Goal: Information Seeking & Learning: Learn about a topic

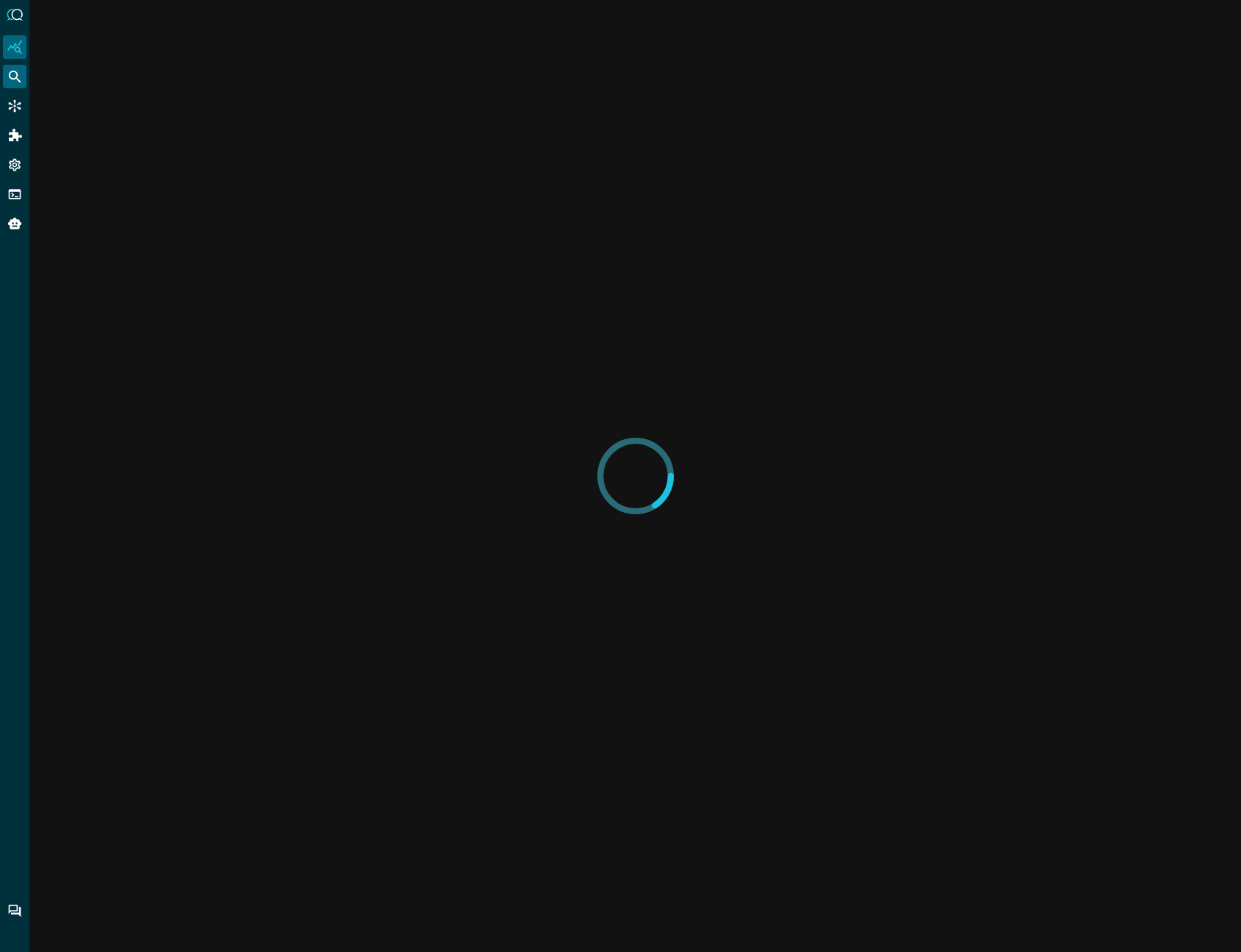
click at [15, 77] on icon "Federated Search" at bounding box center [15, 76] width 15 height 15
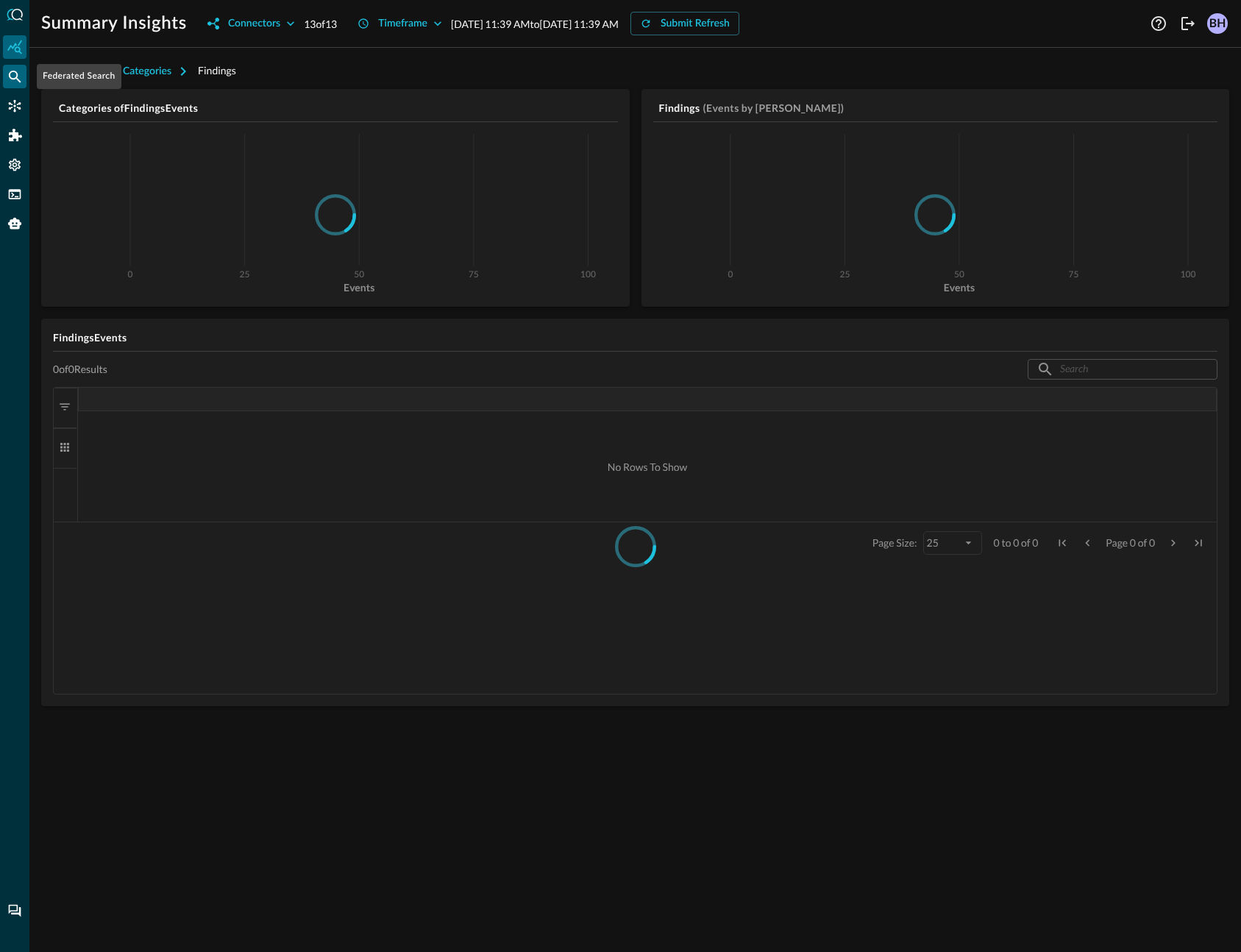
click at [11, 74] on icon "Federated Search" at bounding box center [15, 76] width 15 height 15
click at [16, 75] on icon "Federated Search" at bounding box center [15, 76] width 15 height 15
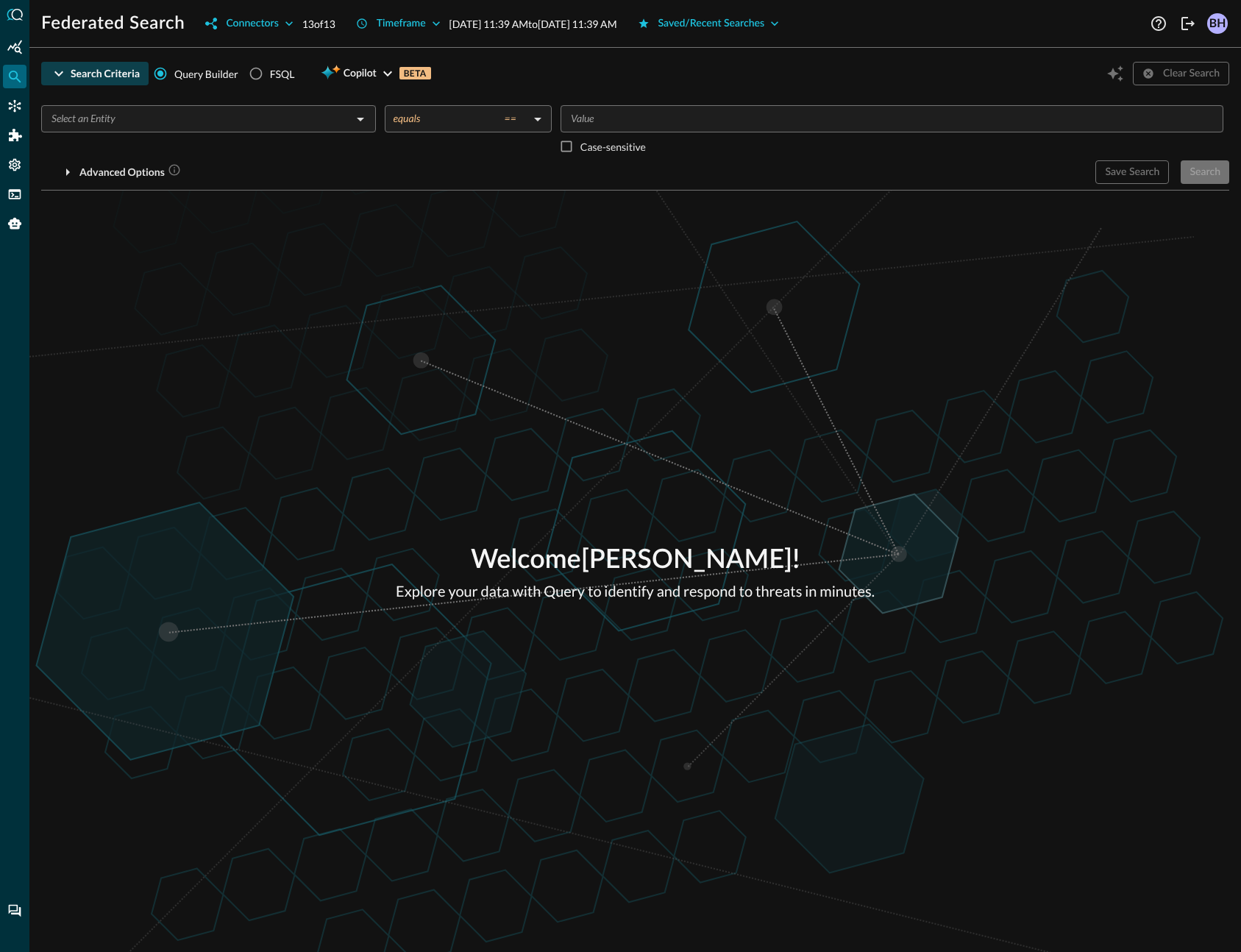
click at [101, 74] on div "Search Criteria" at bounding box center [105, 74] width 69 height 18
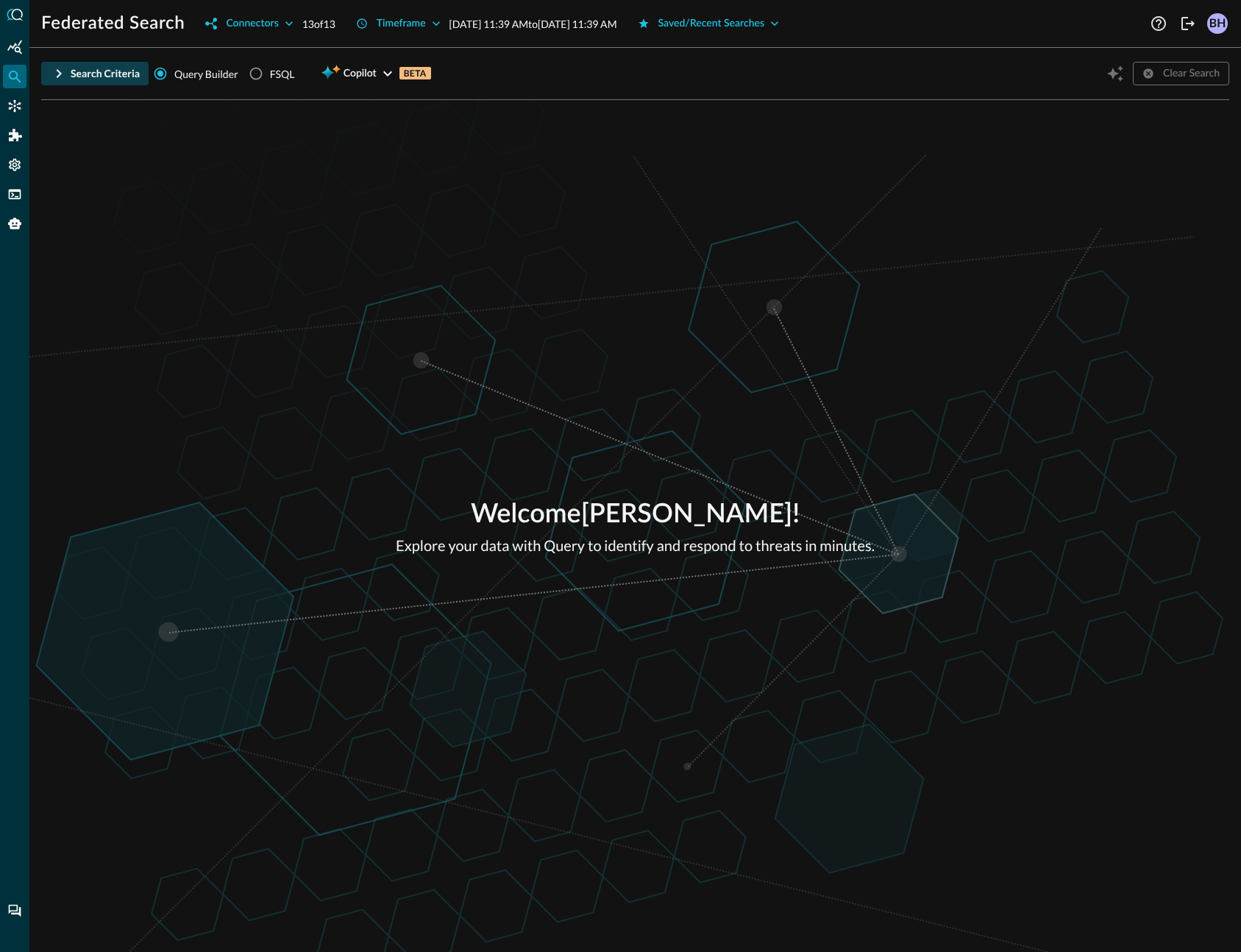
click at [101, 74] on div "Search Criteria" at bounding box center [105, 74] width 69 height 18
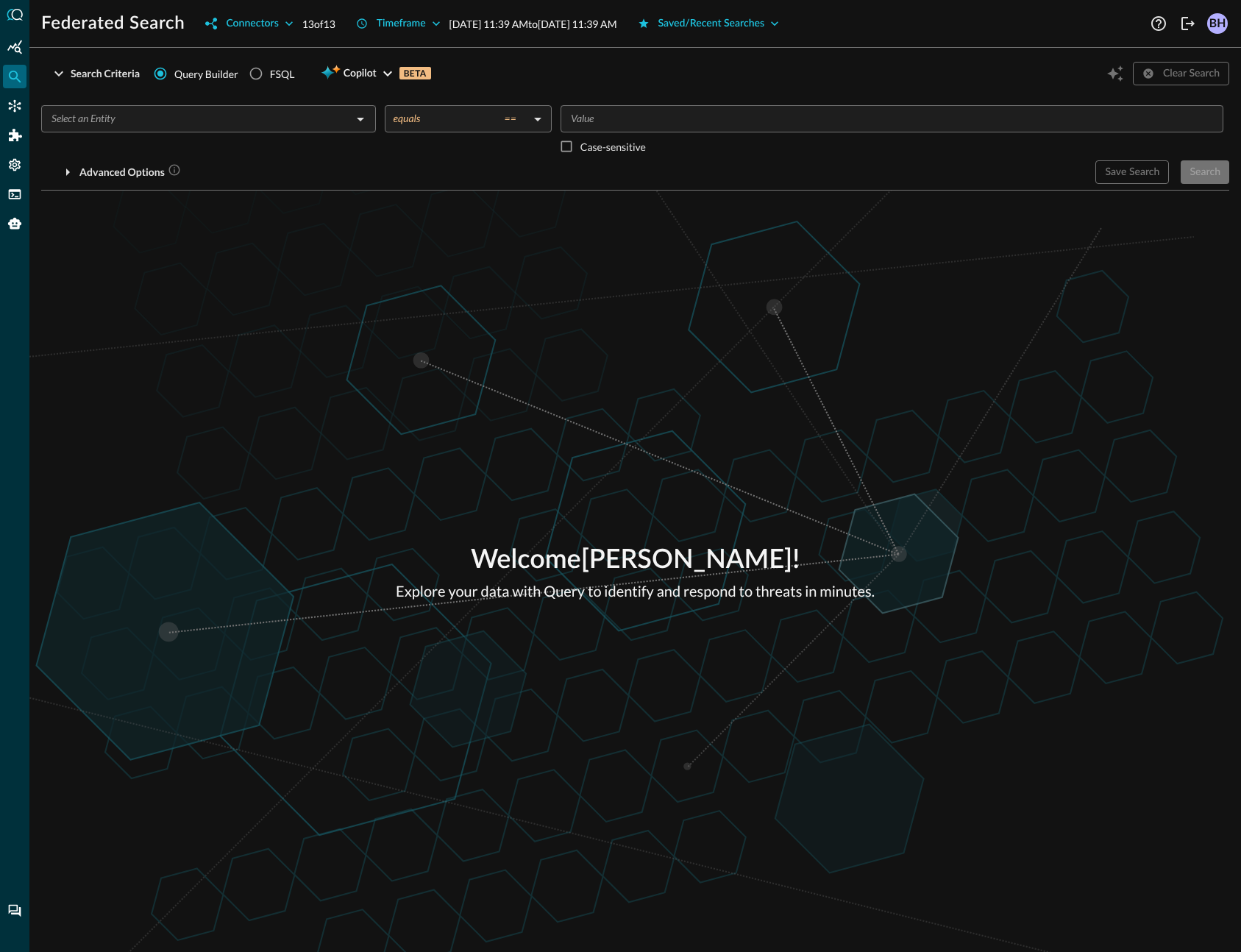
click at [253, 140] on div "​" at bounding box center [208, 133] width 335 height 55
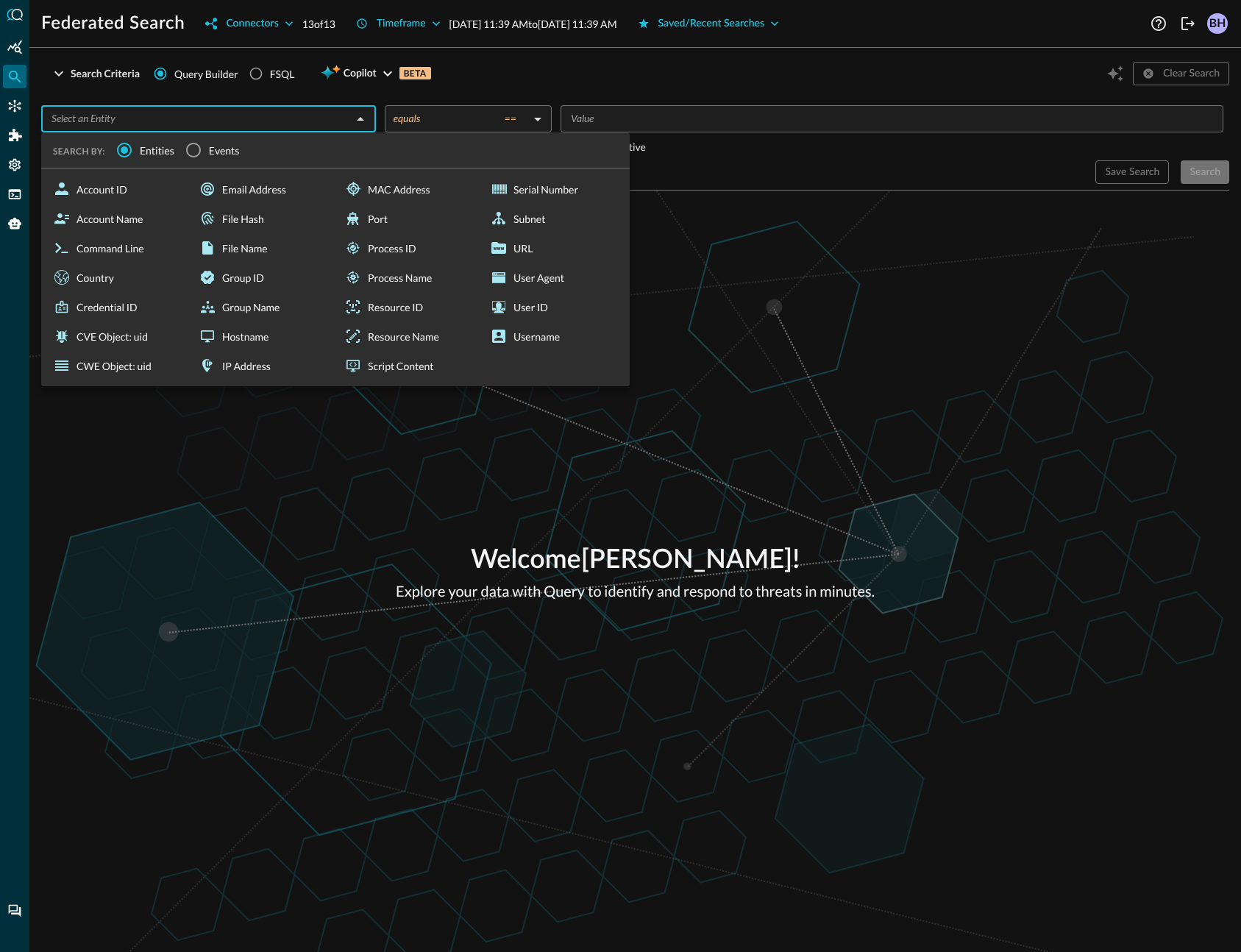
click at [215, 160] on label "Events" at bounding box center [208, 150] width 61 height 31
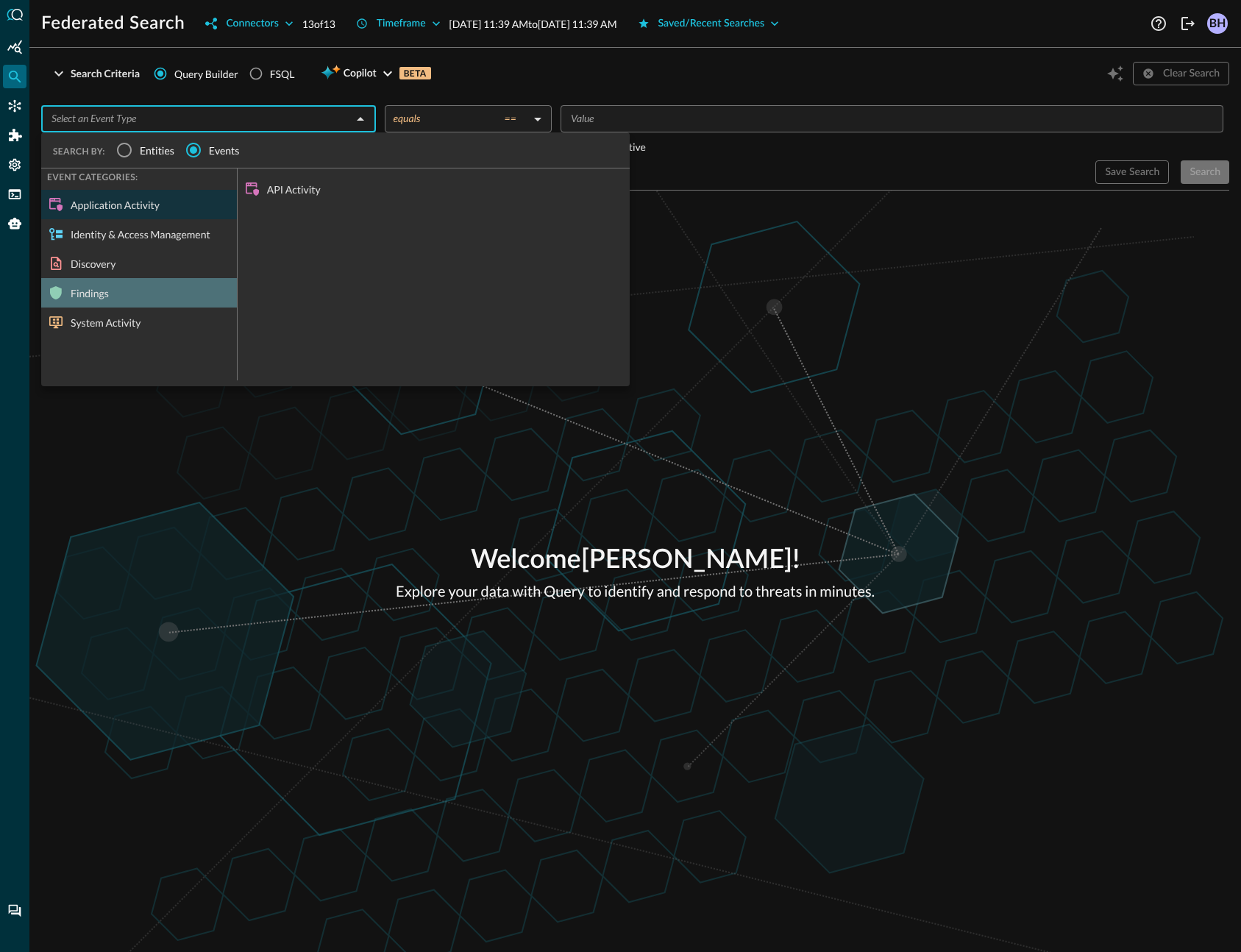
click at [106, 293] on div "Findings" at bounding box center [140, 292] width 196 height 29
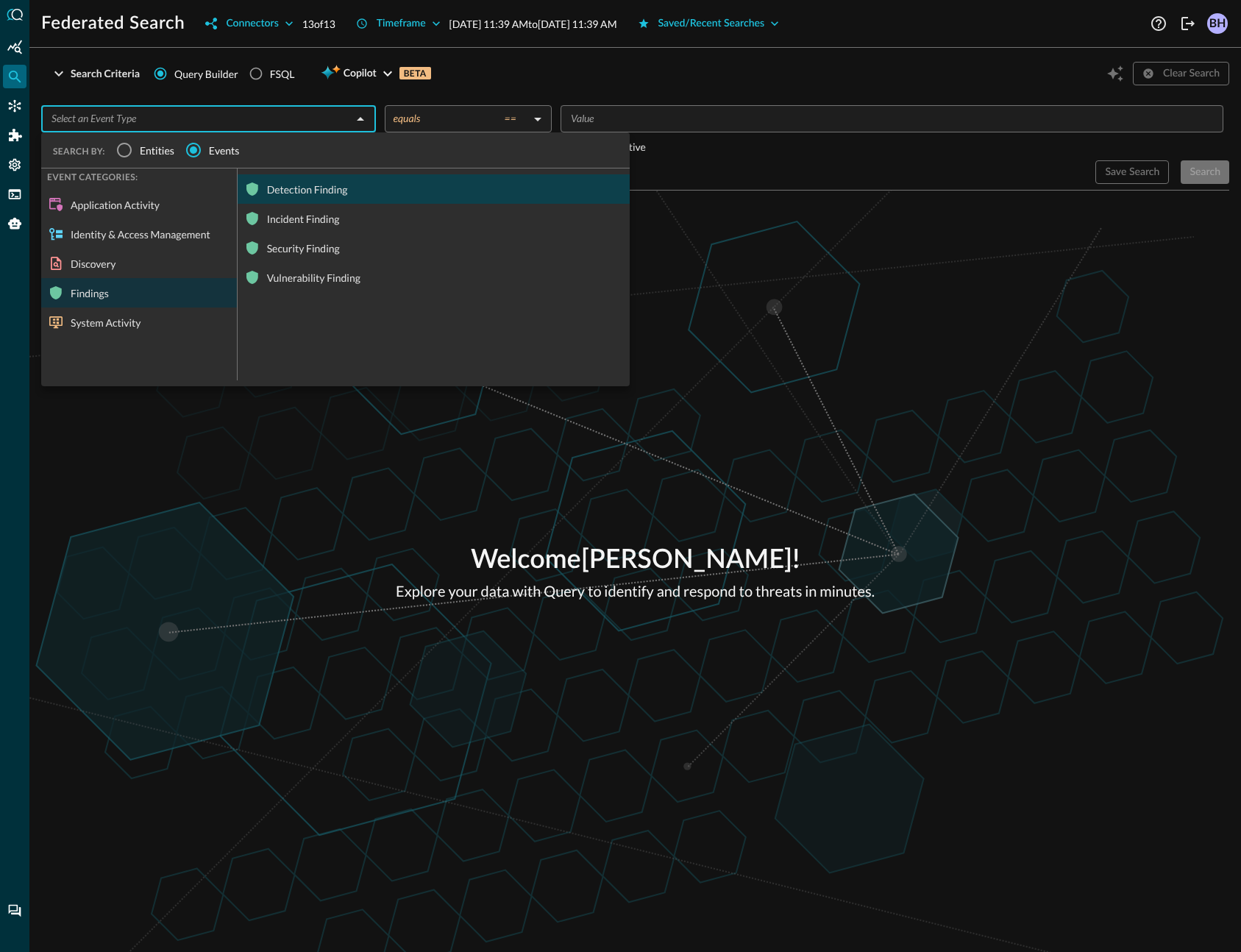
click at [305, 189] on div "Detection Finding" at bounding box center [434, 189] width 392 height 29
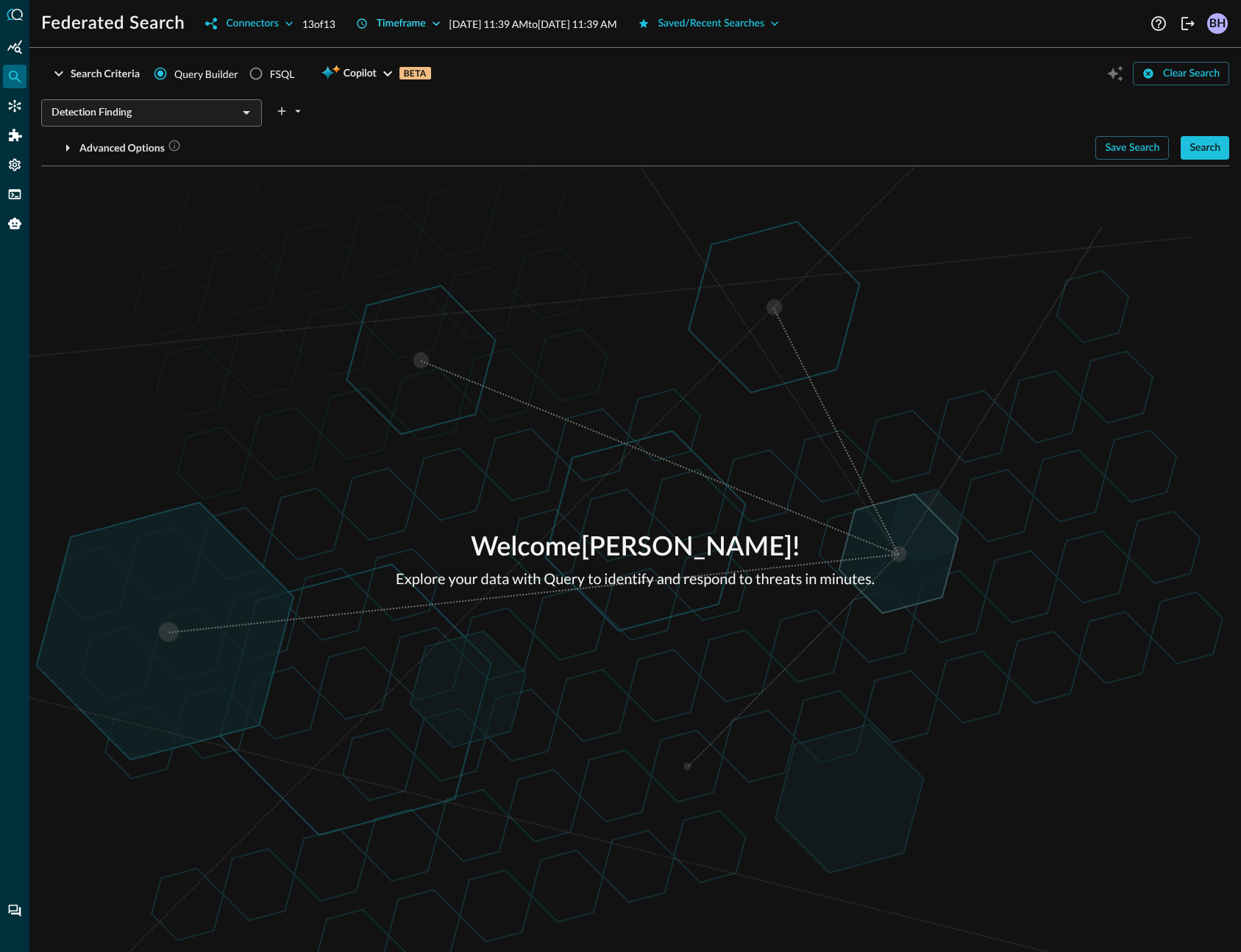
click at [440, 22] on icon "button" at bounding box center [436, 23] width 15 height 15
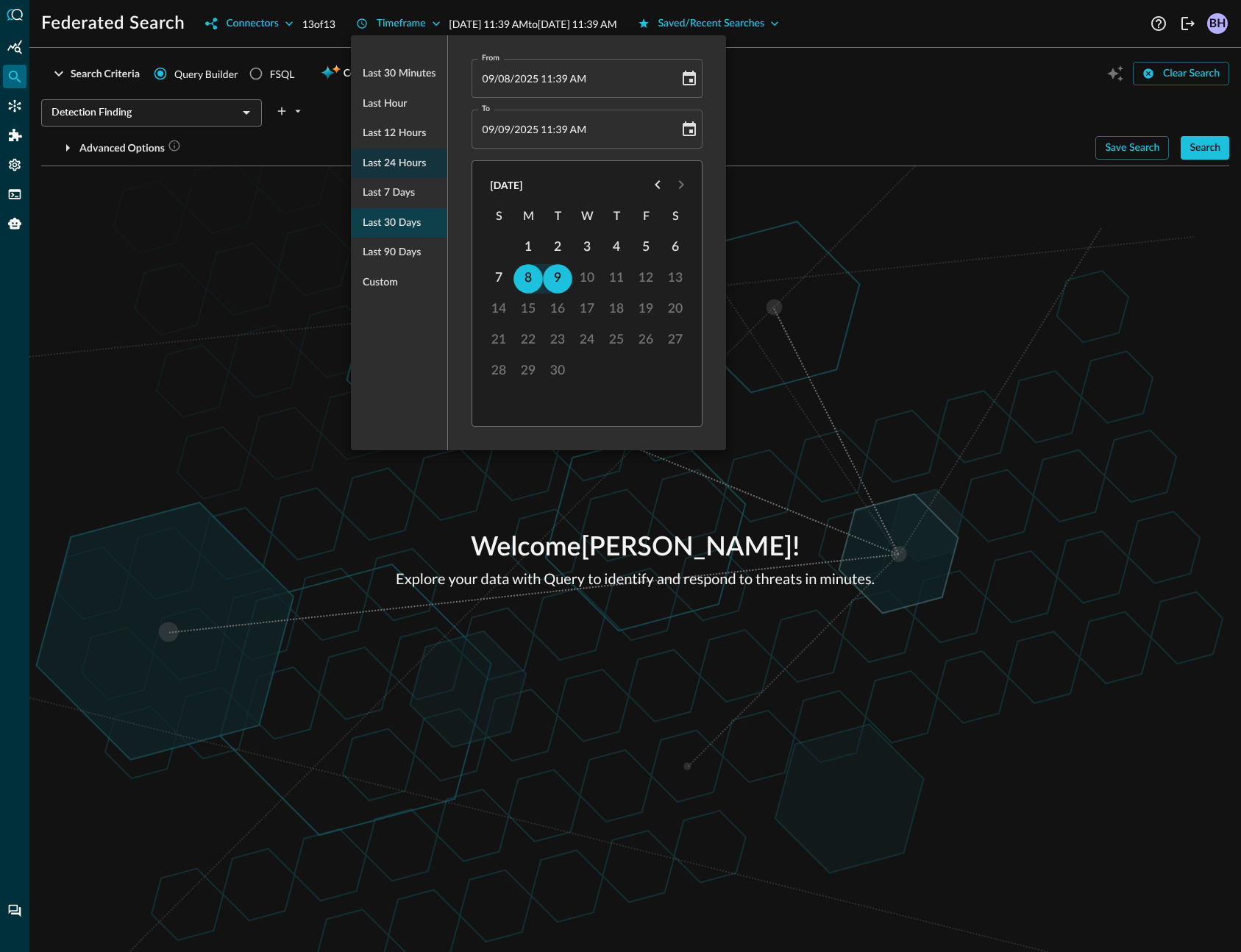
click at [414, 231] on span "Last 30 days" at bounding box center [392, 223] width 58 height 18
type input "[DATE] 11:39 AM"
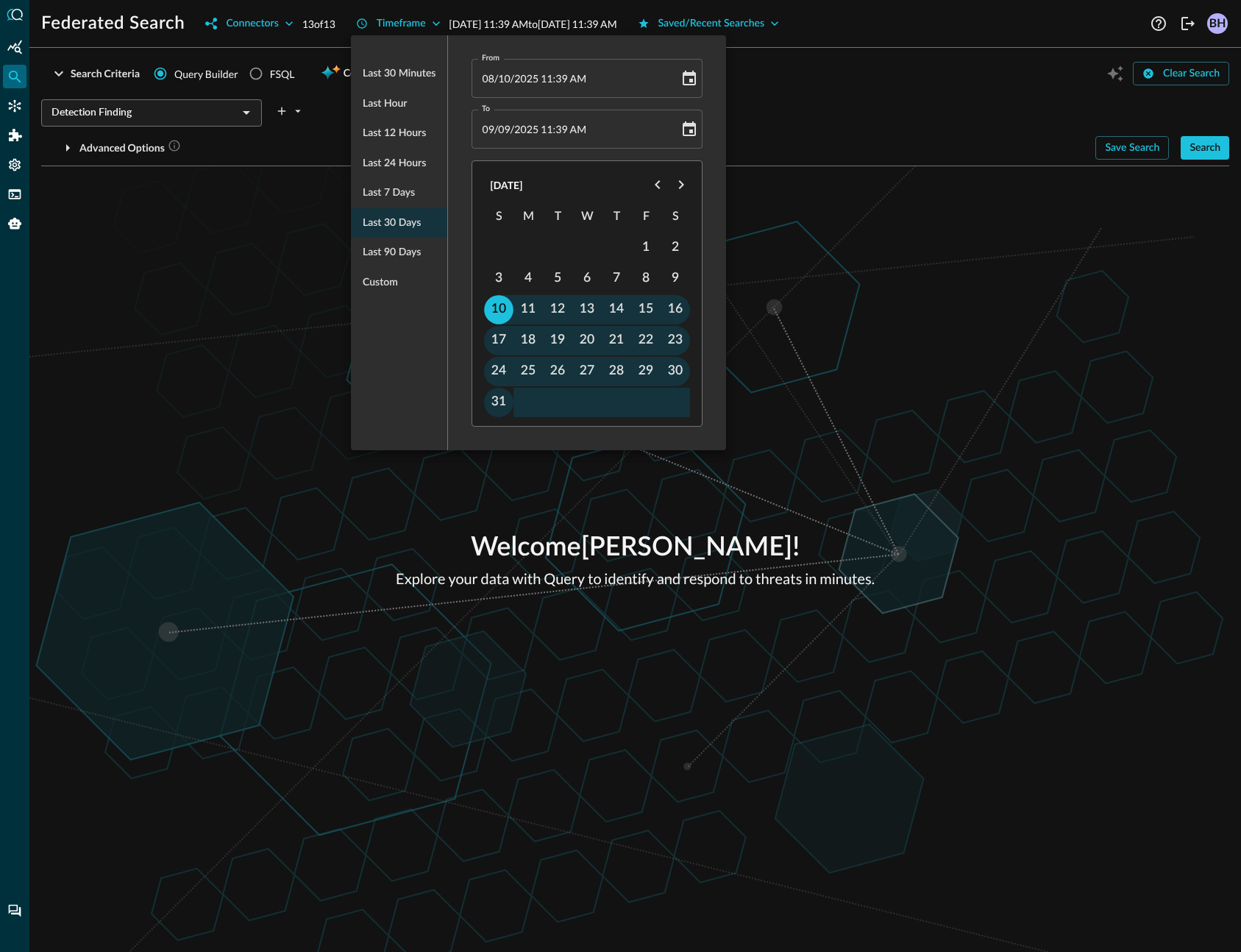
click at [924, 295] on div at bounding box center [620, 476] width 1241 height 952
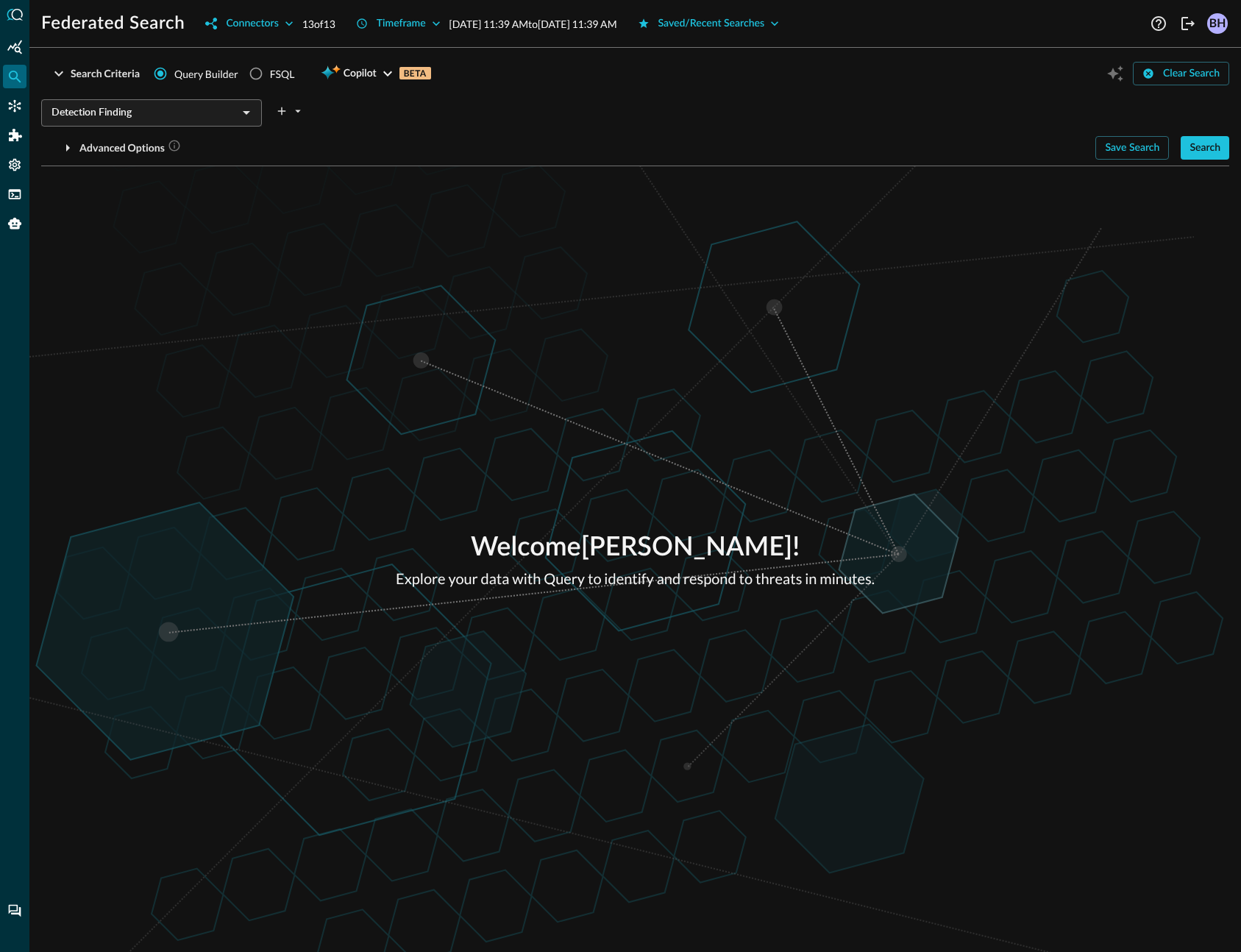
drag, startPoint x: 1205, startPoint y: 152, endPoint x: 1195, endPoint y: 156, distance: 10.8
click at [1205, 151] on div "Search" at bounding box center [1204, 148] width 31 height 18
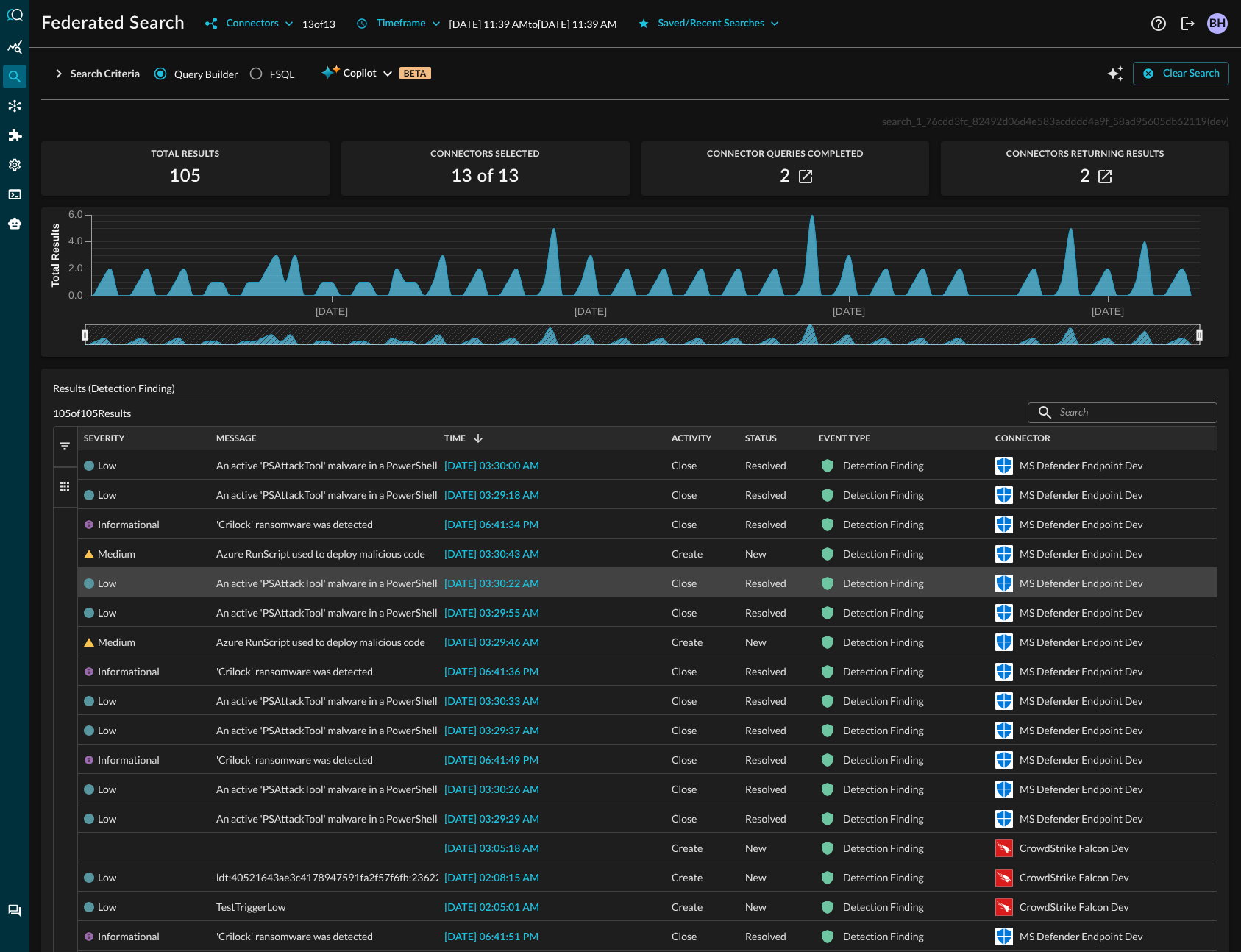
scroll to position [299, 0]
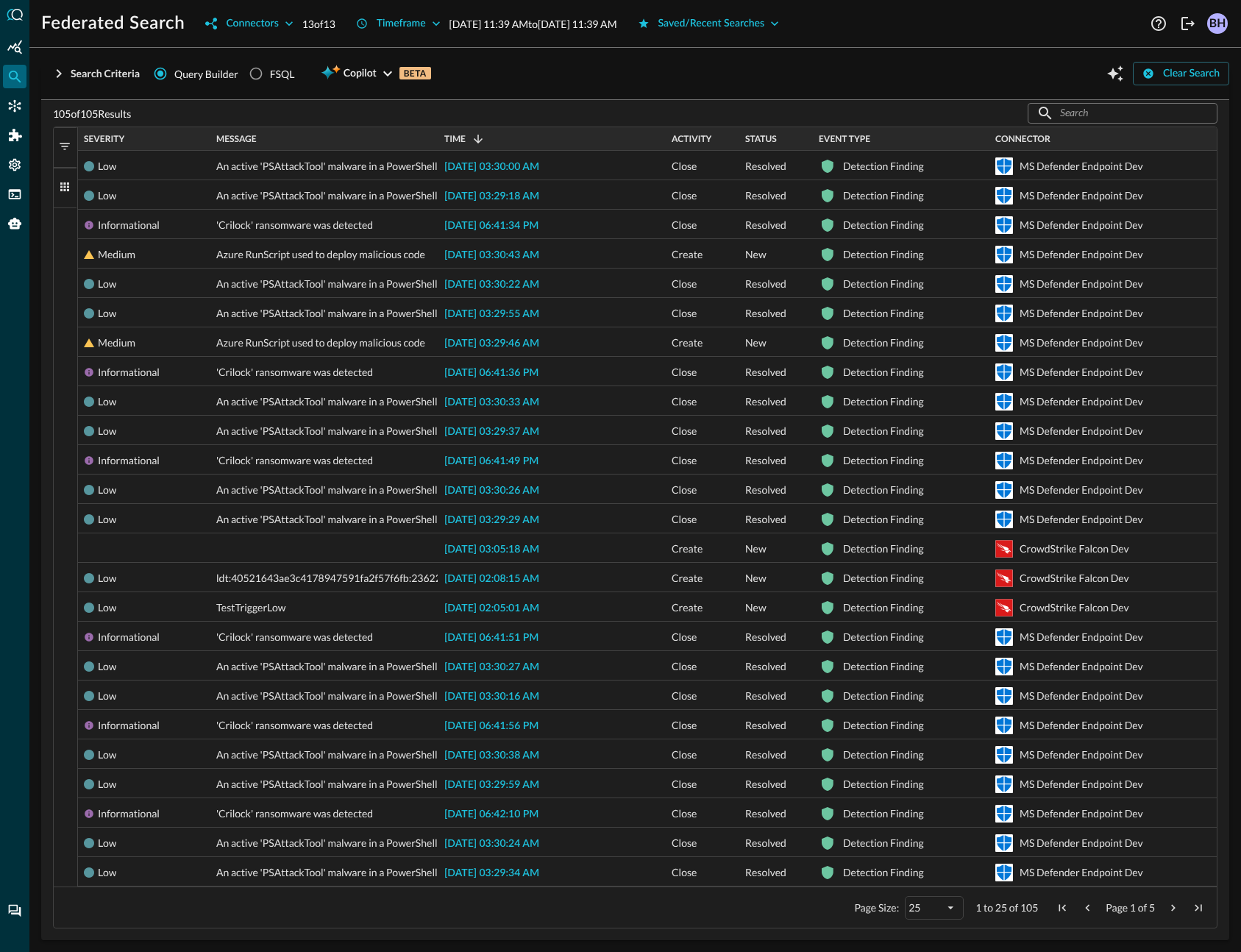
click at [1173, 904] on span "Next Page" at bounding box center [1174, 908] width 13 height 13
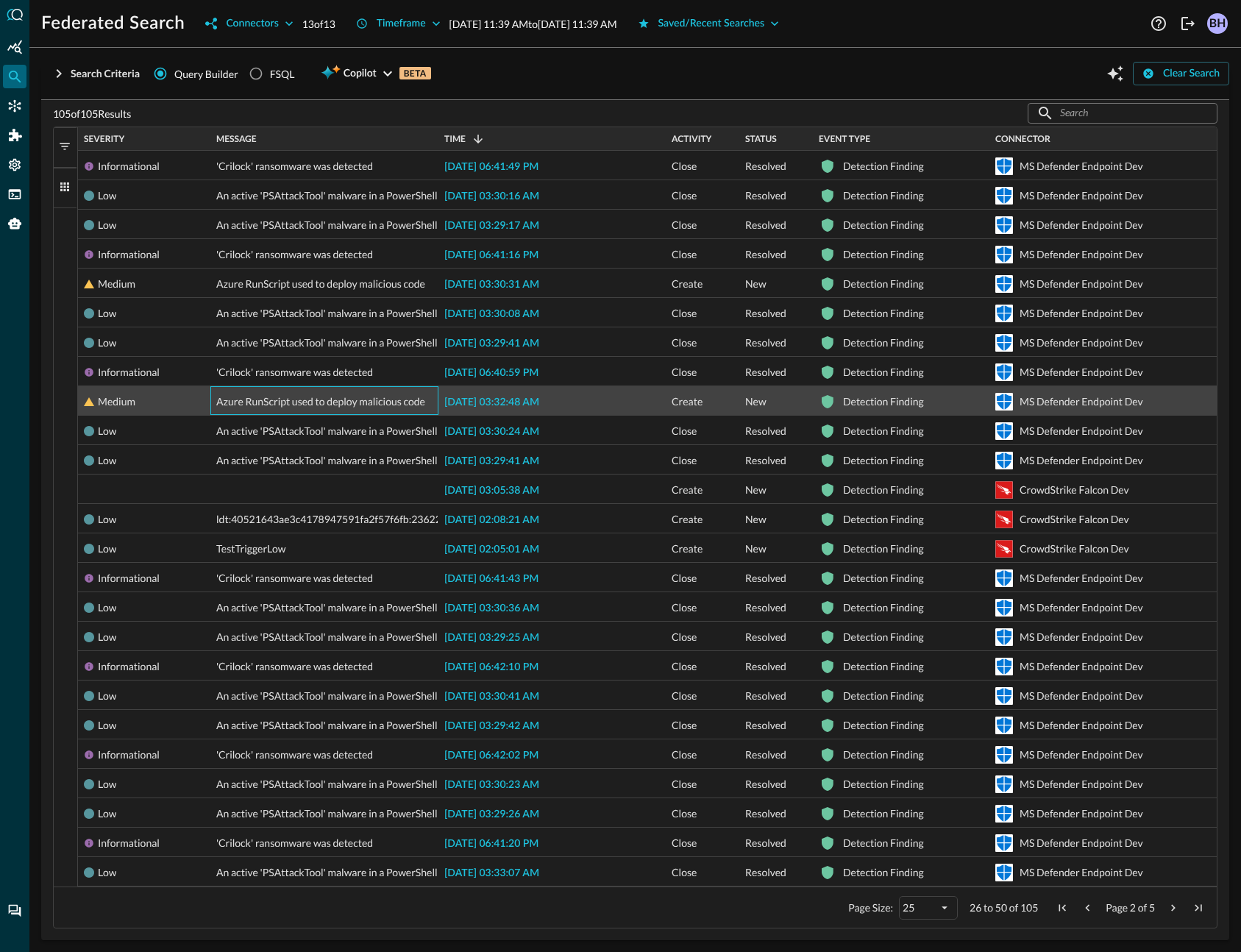
click at [269, 399] on span "Azure RunScript used to deploy malicious code" at bounding box center [321, 401] width 209 height 29
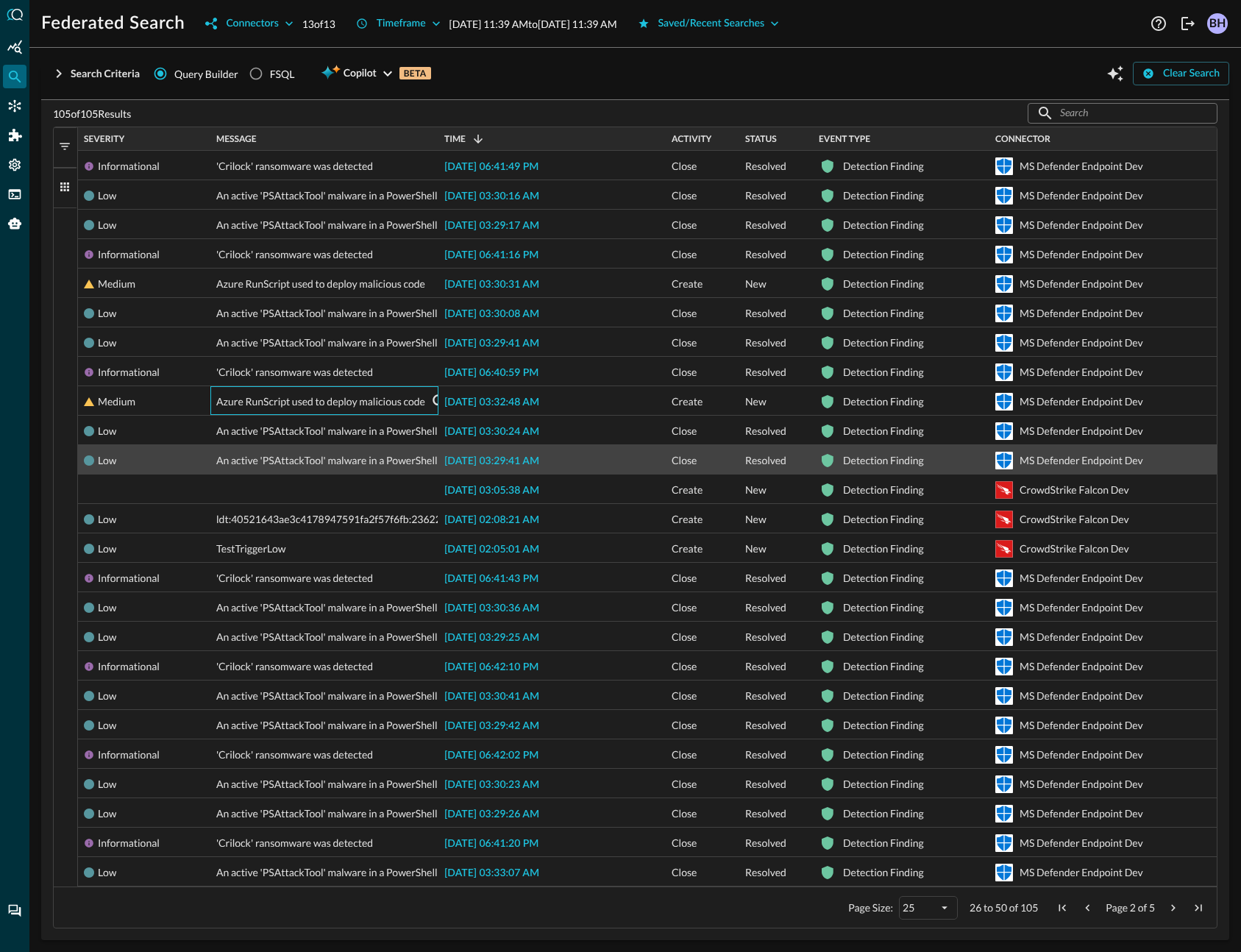
click at [327, 461] on span "An active 'PSAttackTool' malware in a PowerShell script was prevented from exec…" at bounding box center [429, 460] width 428 height 29
click at [523, 463] on span "[DATE] 03:29:41 AM" at bounding box center [492, 461] width 95 height 10
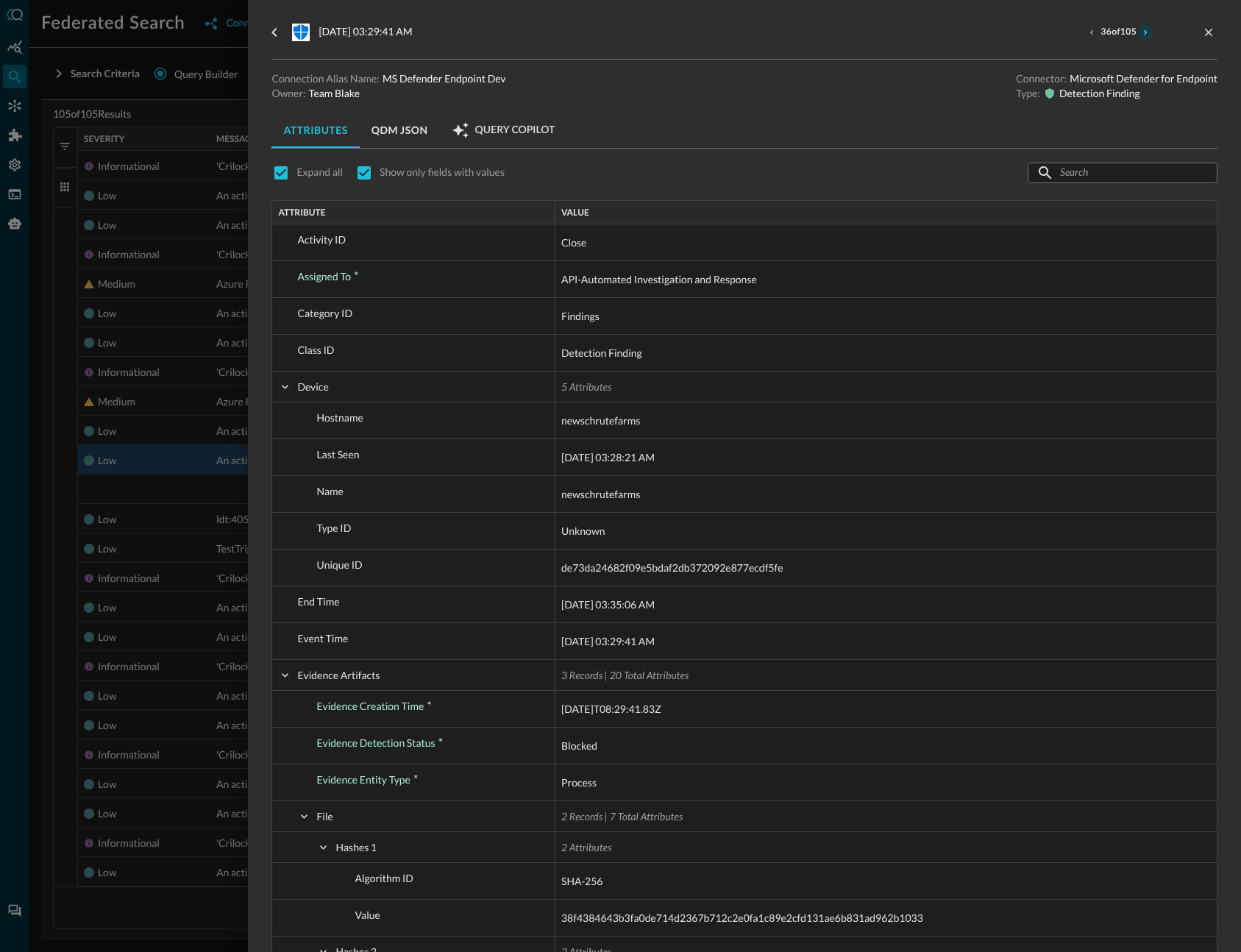
click at [1146, 36] on icon "next result" at bounding box center [1145, 32] width 9 height 9
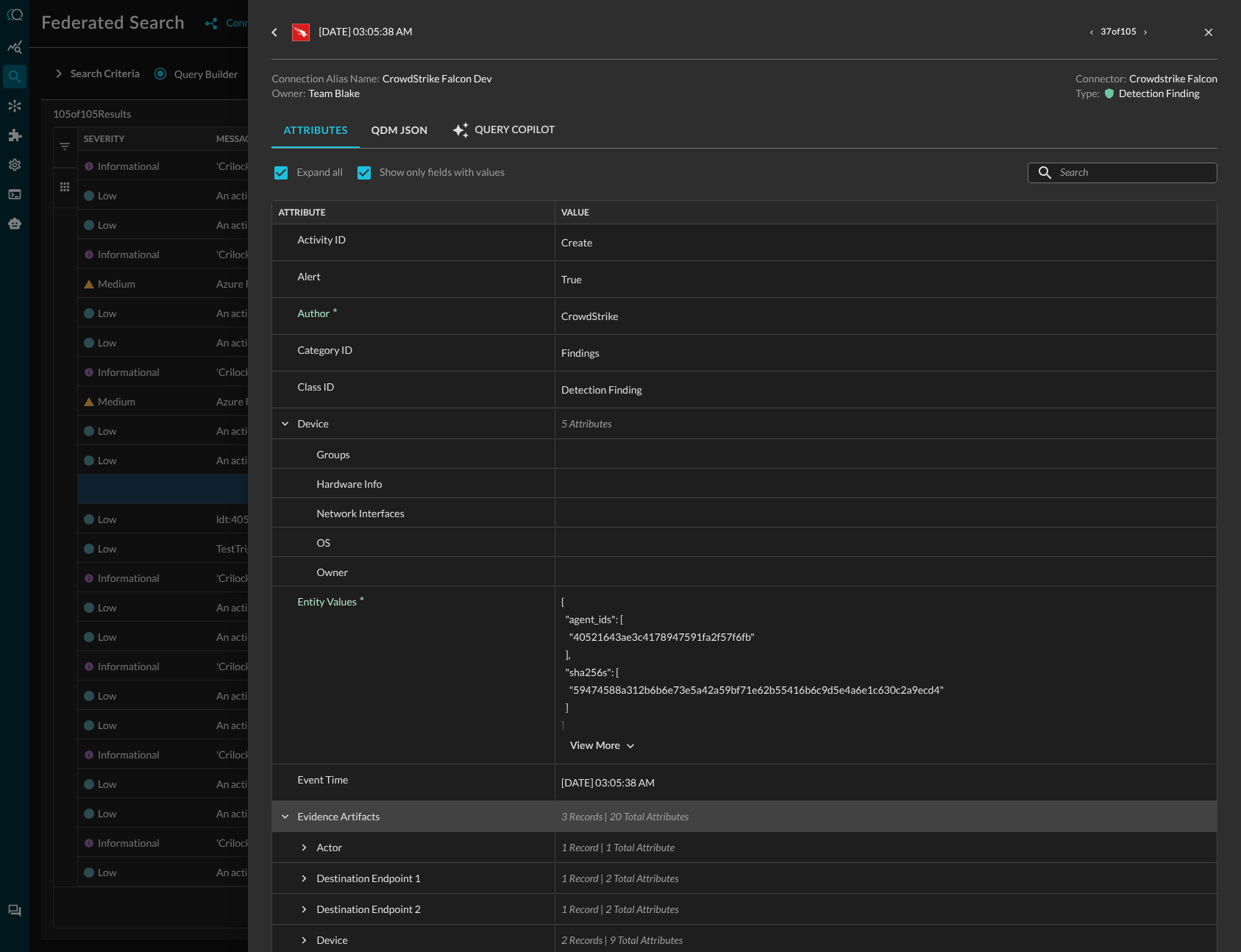
scroll to position [450, 0]
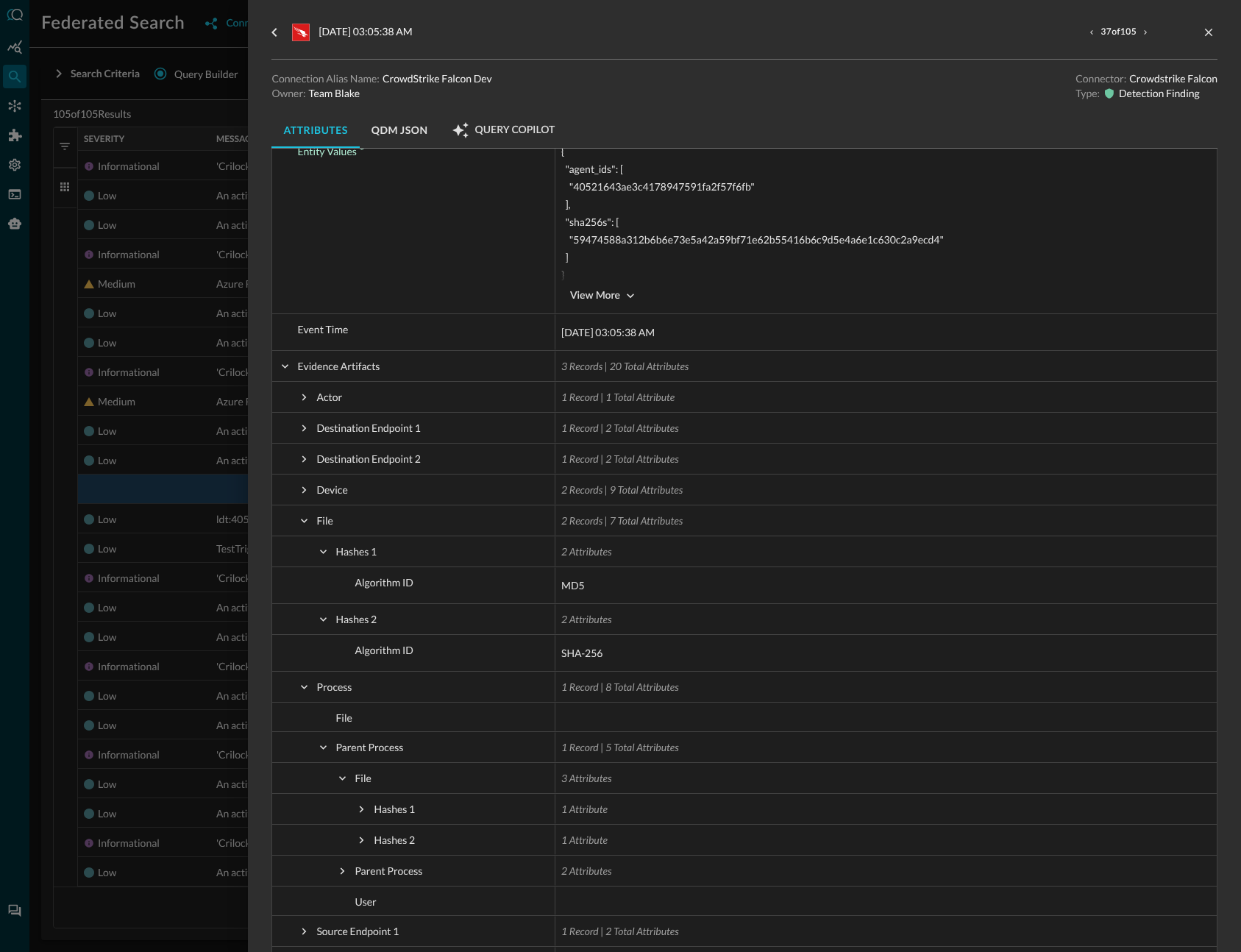
click at [405, 135] on button "QDM JSON" at bounding box center [400, 130] width 81 height 36
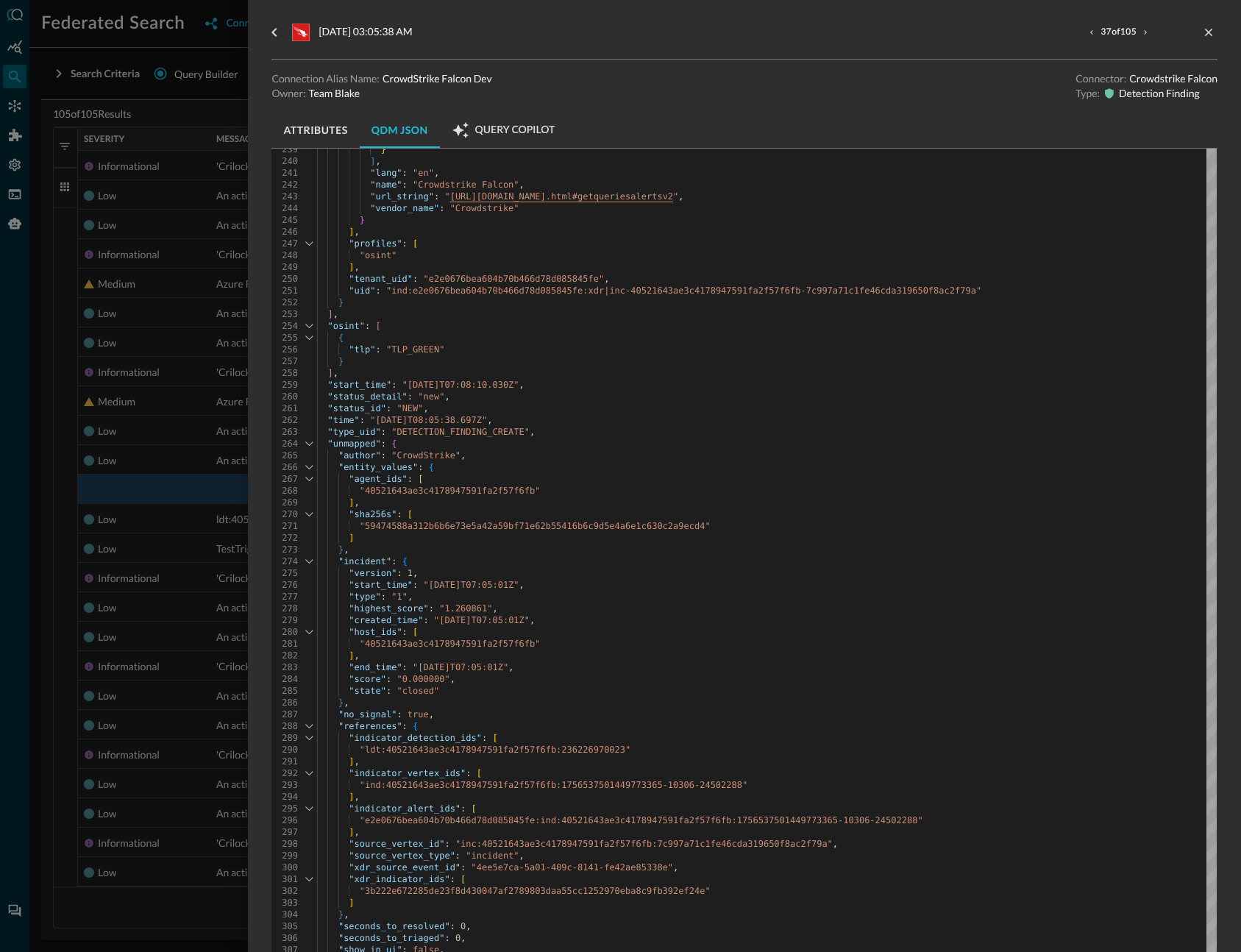
scroll to position [2966, 0]
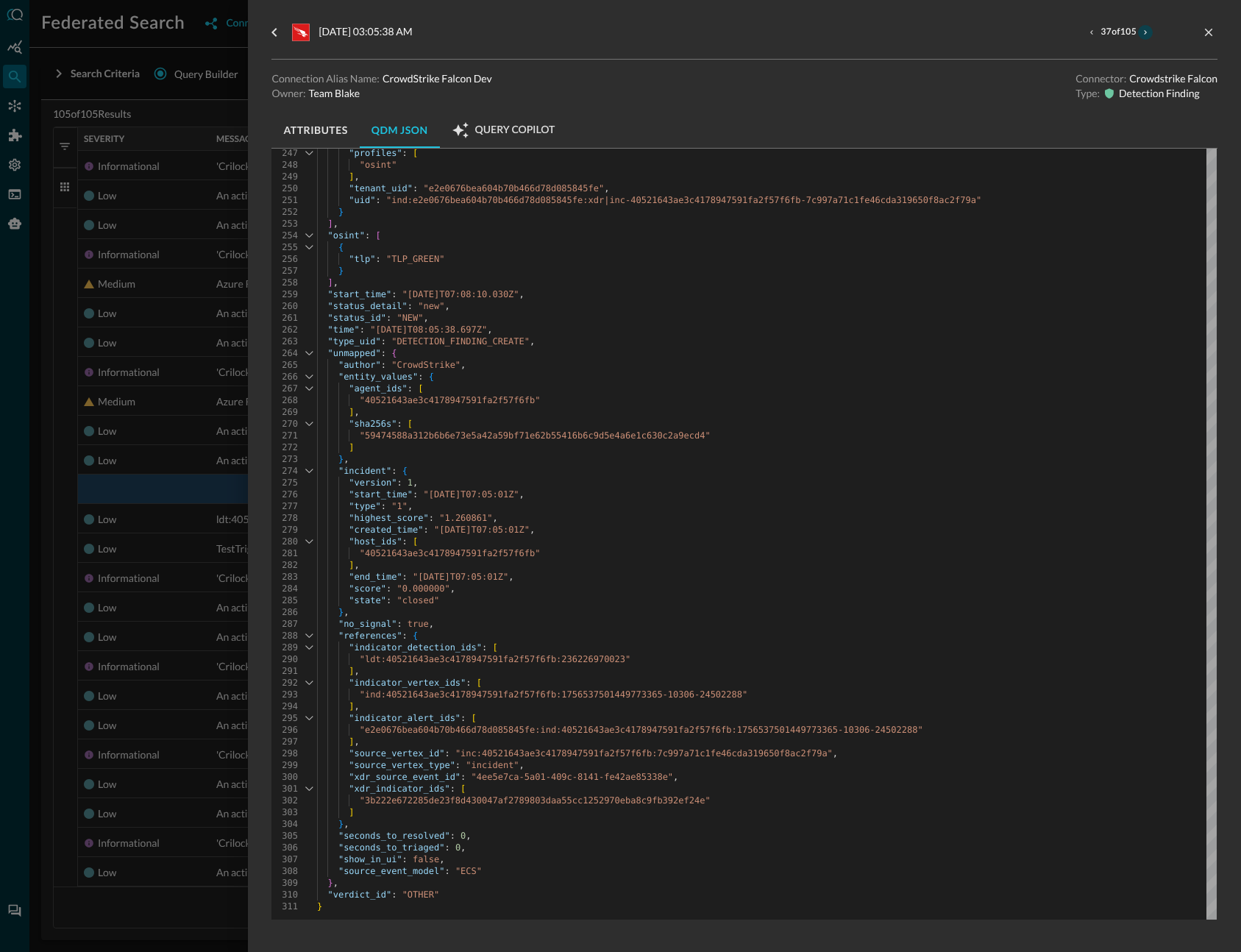
click at [1142, 34] on icon "next result" at bounding box center [1145, 32] width 9 height 9
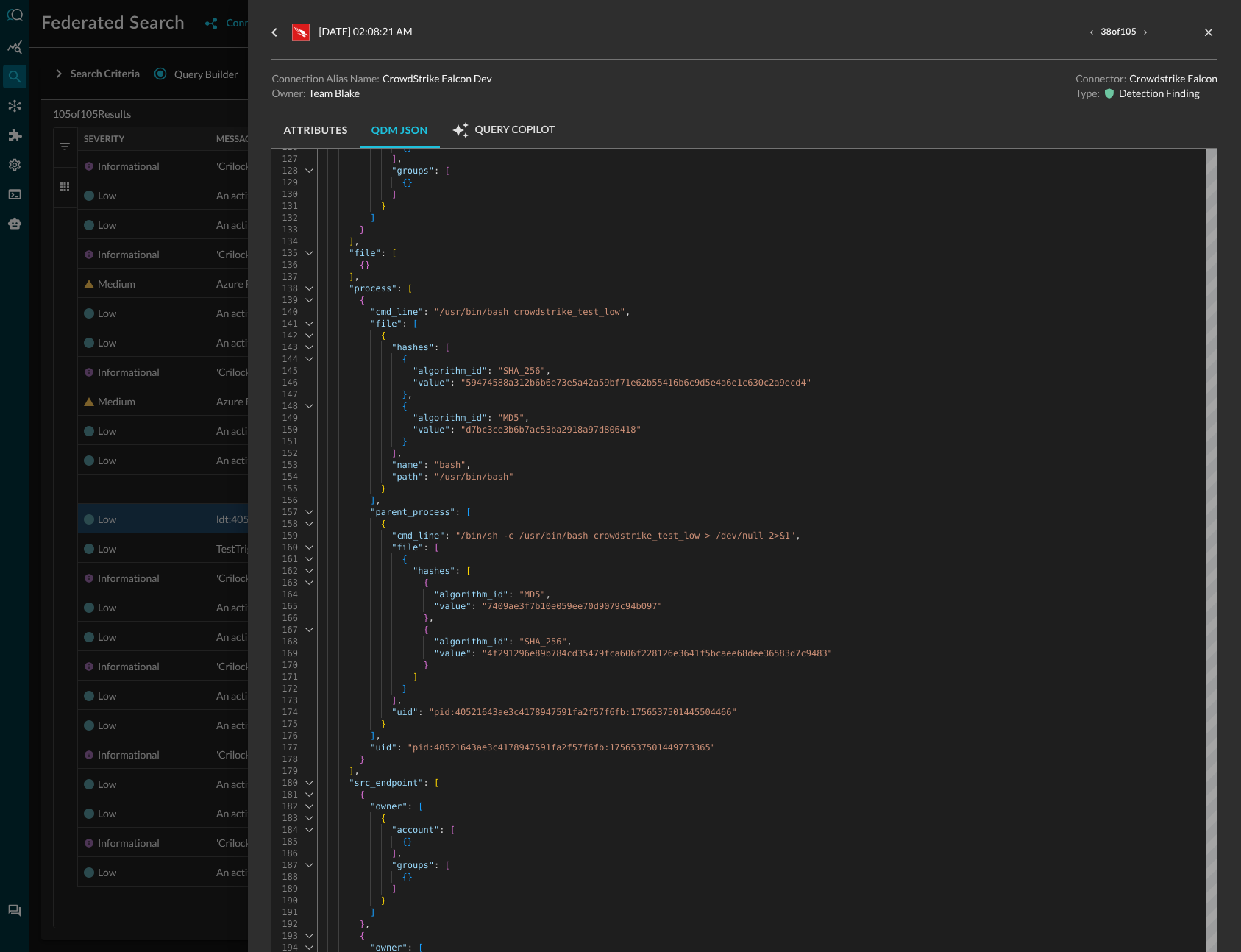
scroll to position [1455, 0]
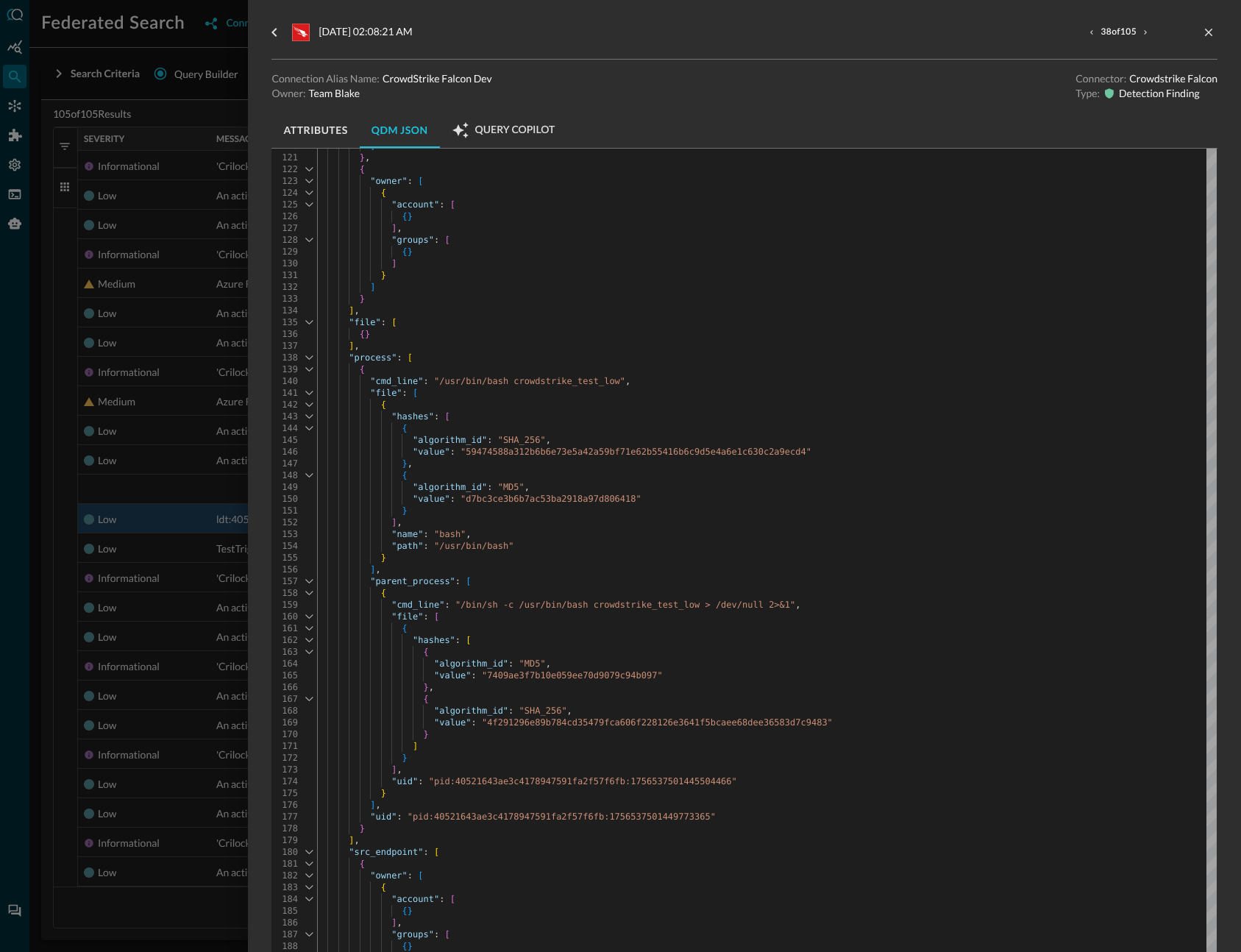
click at [557, 454] on span ""59474588a312b6b6e73e5a42a59bf71e62b55416b6c9d5e4a" at bounding box center [594, 452] width 266 height 10
click at [557, 454] on span ""59474588a312b6b6e73e5a42a59bf71e62b55416b6c9d5e4a" at bounding box center [594, 452] width 266 height 10
